Goal: Book appointment/travel/reservation

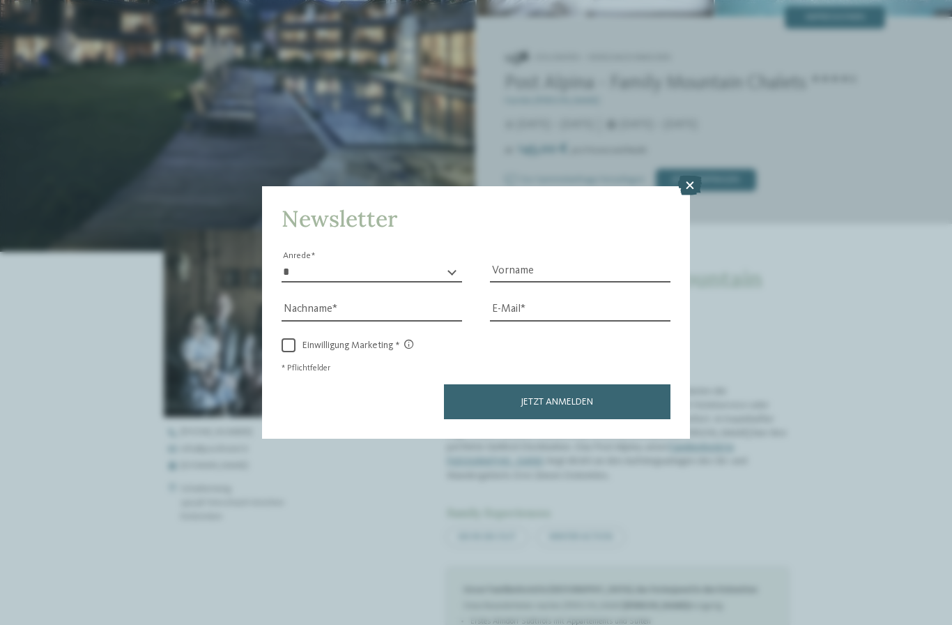
click at [689, 176] on icon at bounding box center [690, 186] width 24 height 20
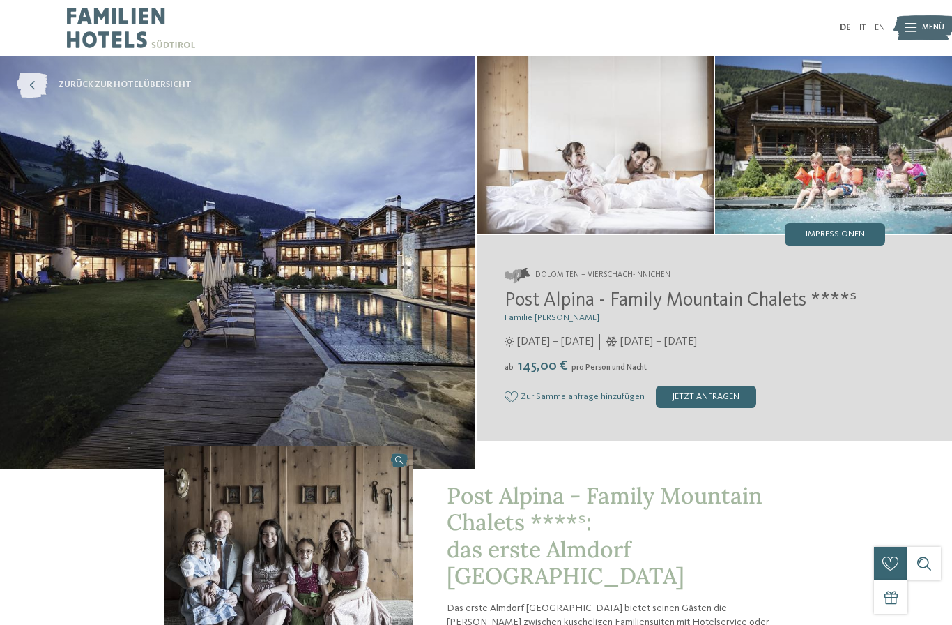
click at [44, 76] on icon at bounding box center [32, 84] width 31 height 25
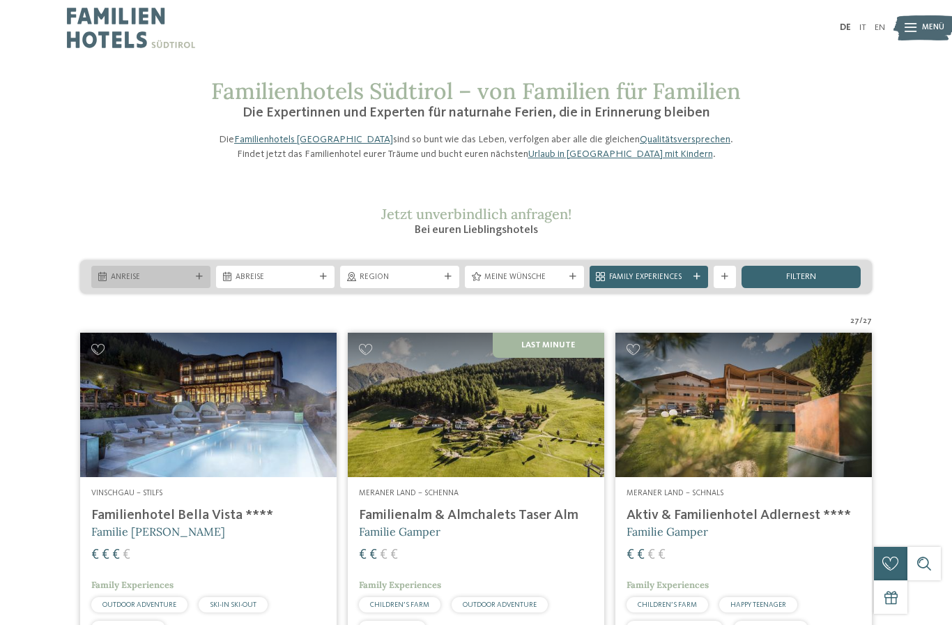
click at [199, 288] on div "Anreise" at bounding box center [150, 277] width 119 height 22
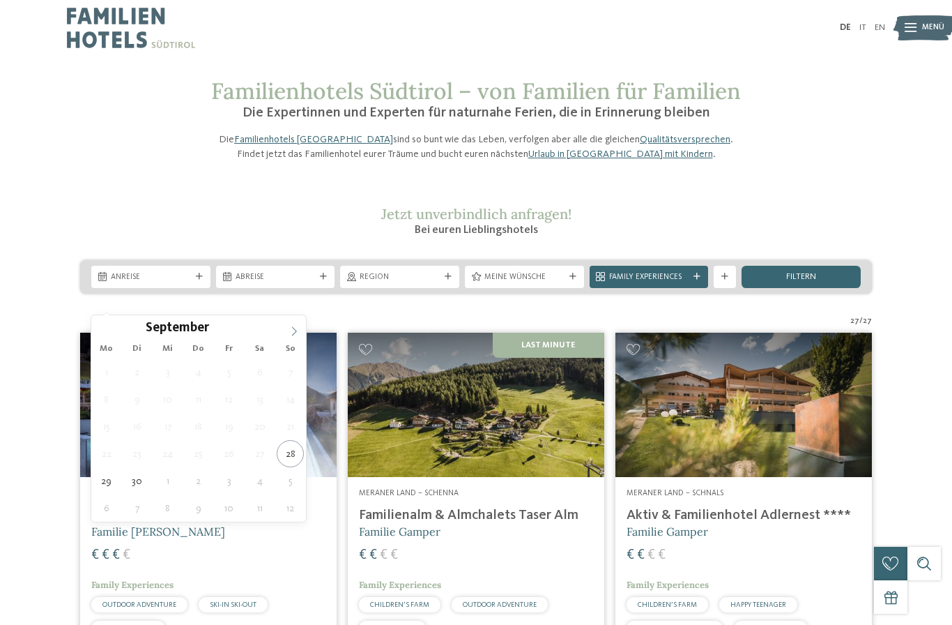
click at [293, 330] on icon at bounding box center [294, 331] width 10 height 10
click at [291, 328] on icon at bounding box center [294, 331] width 10 height 10
click at [295, 326] on icon at bounding box center [294, 331] width 10 height 10
click at [295, 328] on icon at bounding box center [294, 331] width 10 height 10
type input "****"
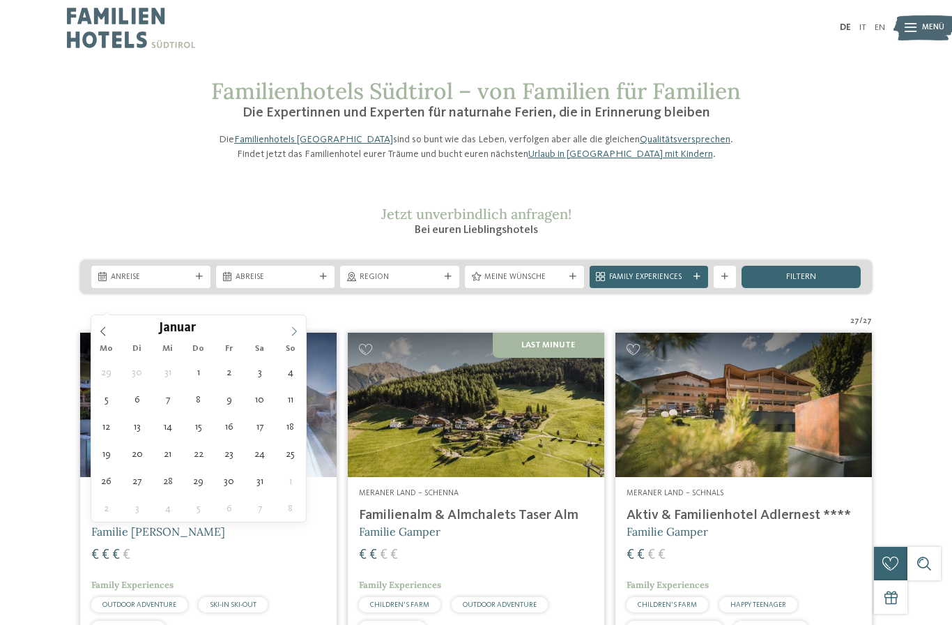
click at [296, 330] on icon at bounding box center [294, 331] width 10 height 10
click at [295, 330] on icon at bounding box center [294, 330] width 5 height 9
click at [296, 328] on icon at bounding box center [294, 331] width 10 height 10
click at [294, 328] on icon at bounding box center [294, 331] width 10 height 10
click at [296, 325] on span at bounding box center [294, 327] width 24 height 24
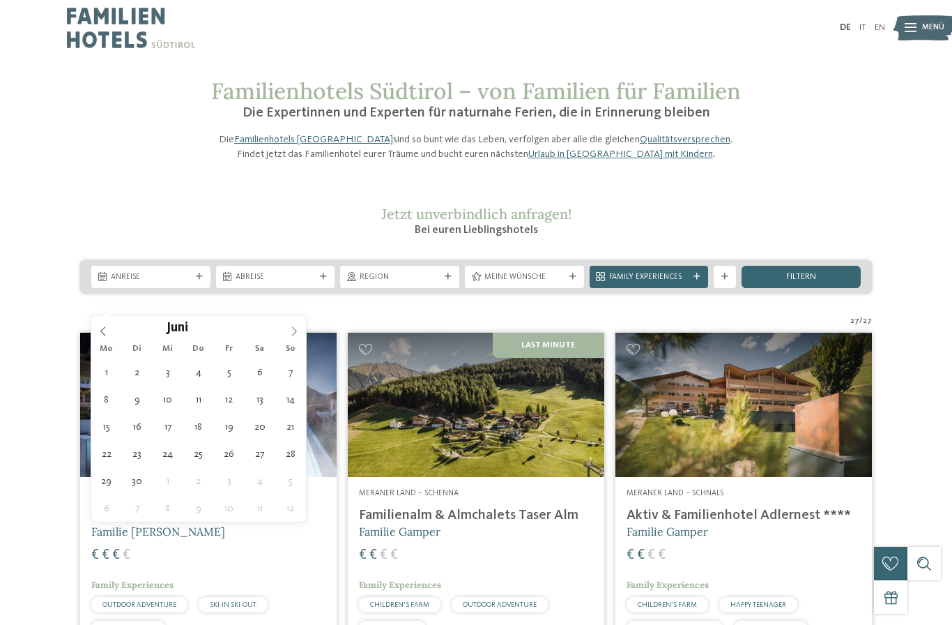
click at [296, 326] on span at bounding box center [294, 327] width 24 height 24
type div "26.07.2026"
type input "****"
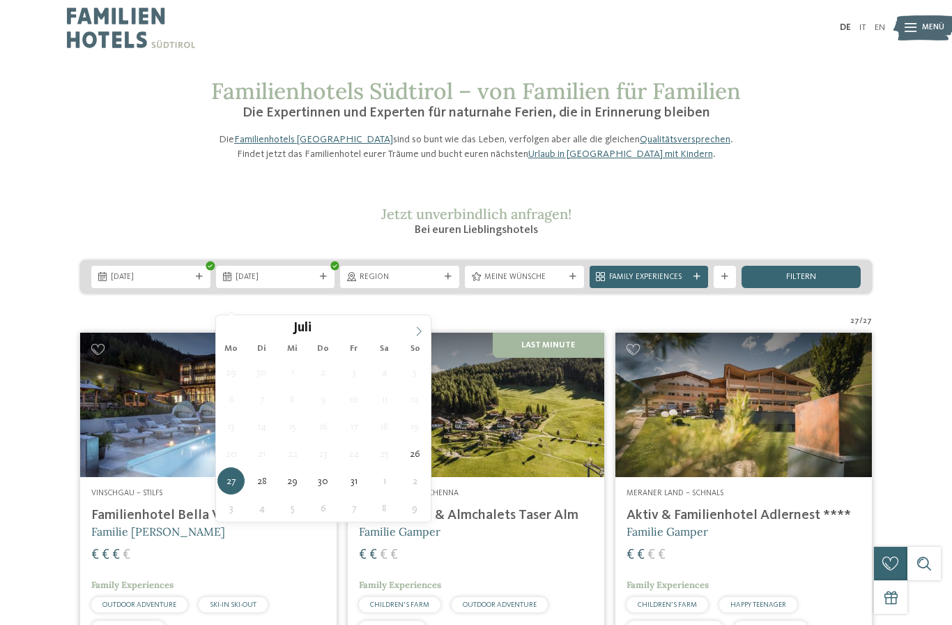
click at [423, 330] on icon at bounding box center [419, 331] width 10 height 10
type div "05.08.2026"
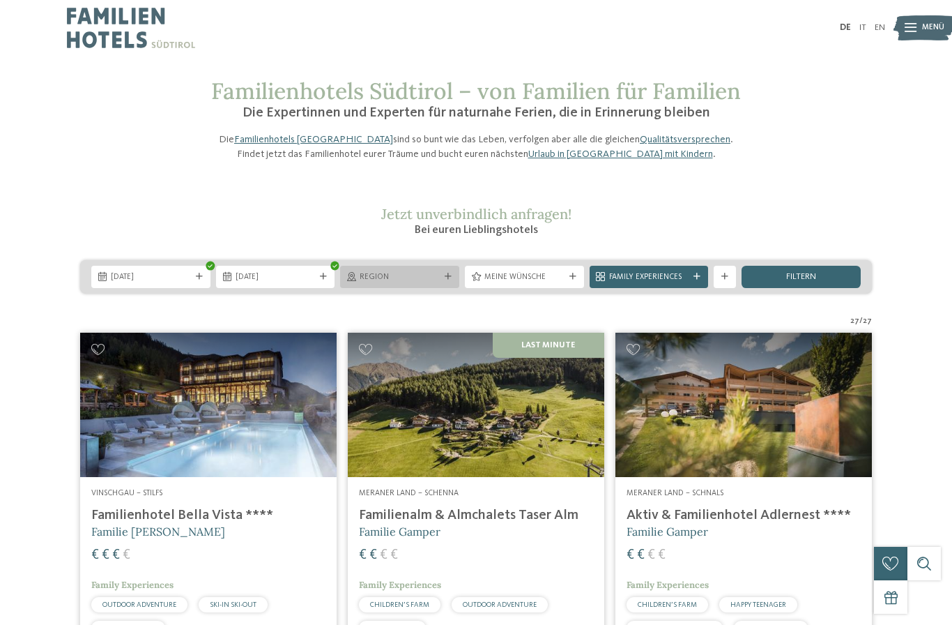
click at [427, 288] on div "Region" at bounding box center [399, 277] width 119 height 22
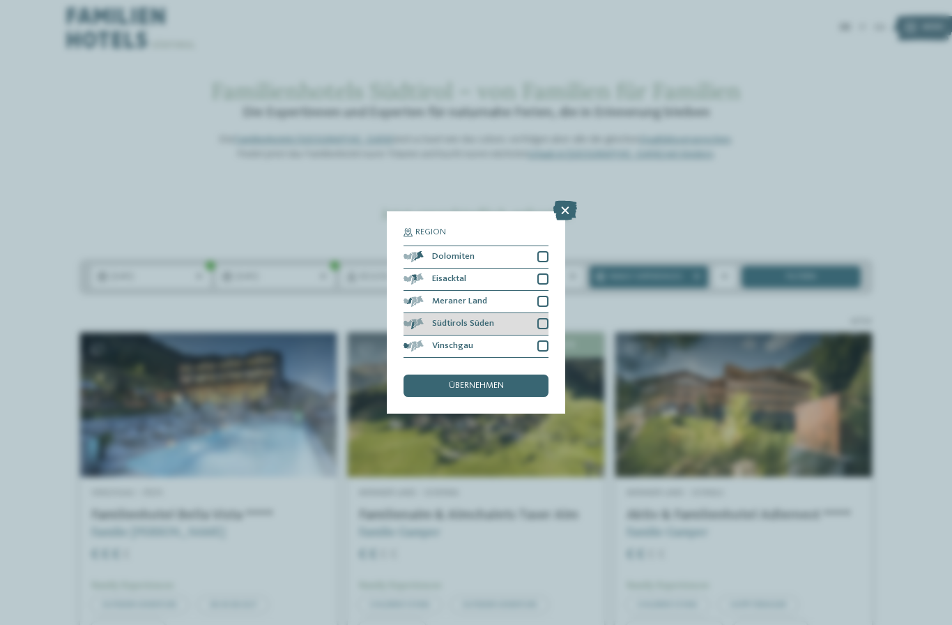
click at [541, 318] on div at bounding box center [542, 323] width 11 height 11
click at [519, 374] on div "übernehmen" at bounding box center [476, 385] width 145 height 22
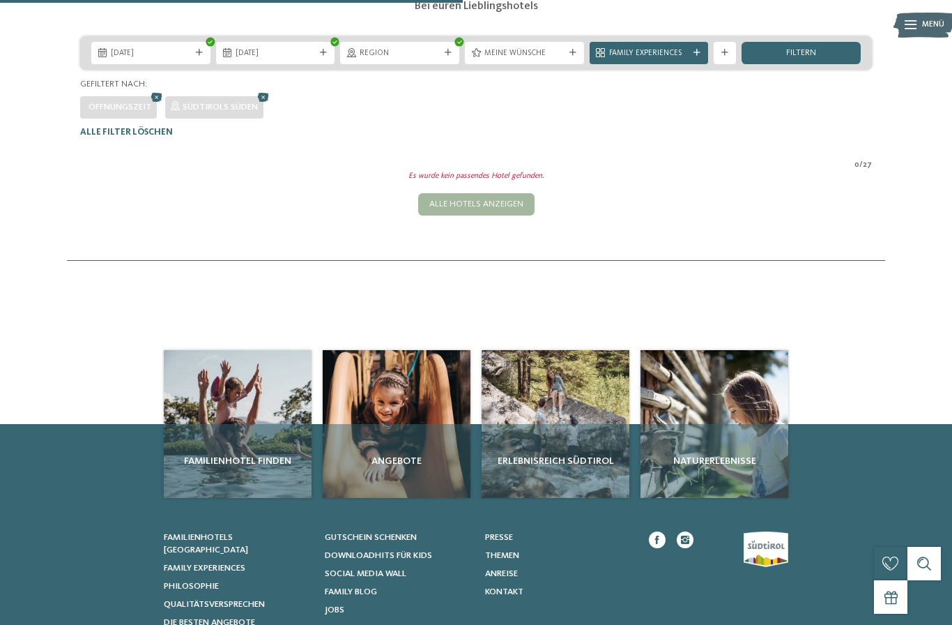
scroll to position [66, 0]
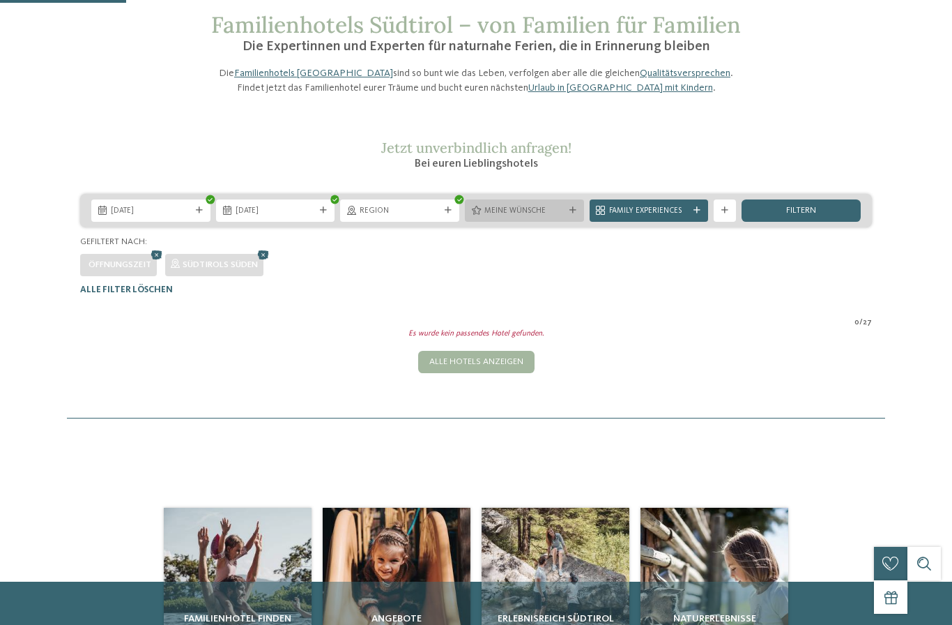
click at [564, 217] on span "Meine Wünsche" at bounding box center [524, 211] width 80 height 11
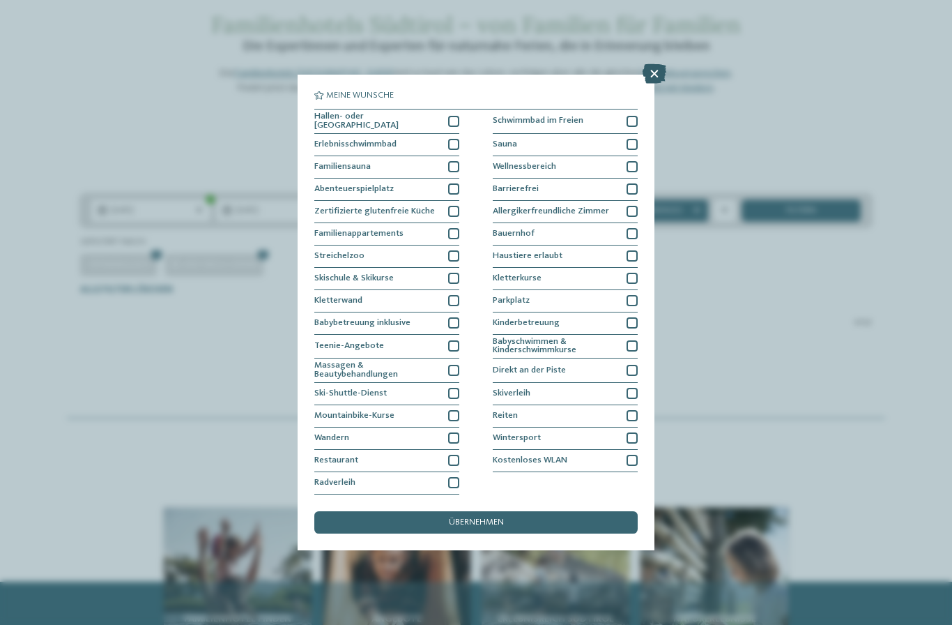
click at [659, 64] on icon at bounding box center [655, 74] width 24 height 20
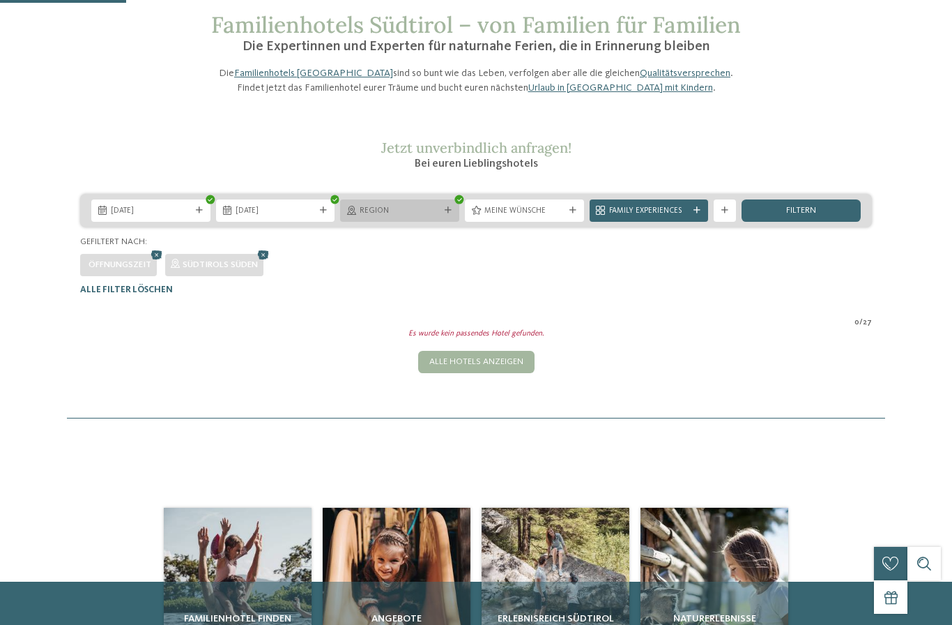
click at [425, 217] on span "Region" at bounding box center [400, 211] width 80 height 11
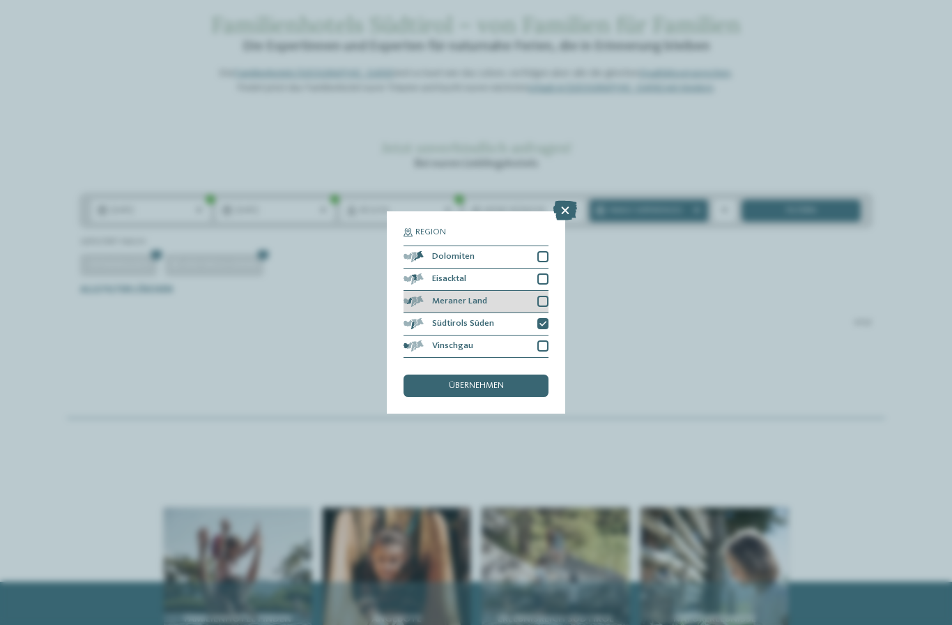
click at [536, 291] on div "Meraner Land" at bounding box center [476, 302] width 145 height 22
click at [514, 374] on div "übernehmen" at bounding box center [476, 385] width 145 height 22
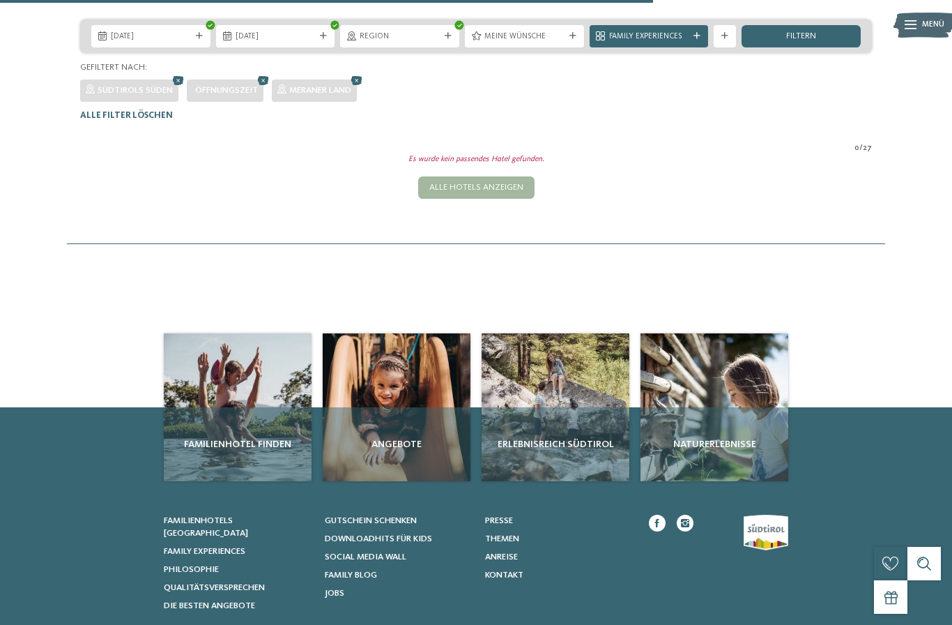
scroll to position [0, 0]
